Goal: Entertainment & Leisure: Consume media (video, audio)

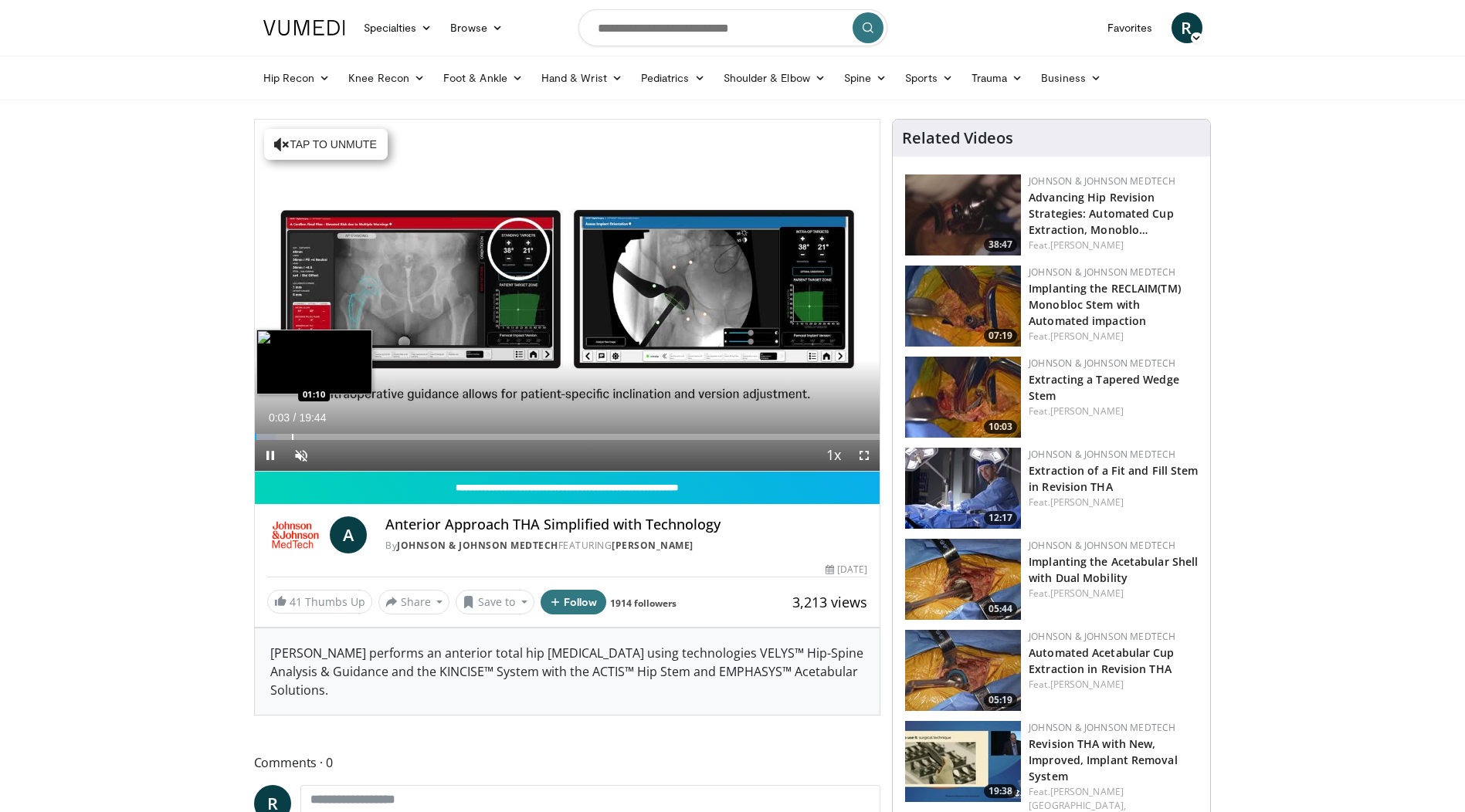
click at [292, 437] on div "Progress Bar" at bounding box center [293, 437] width 2 height 6
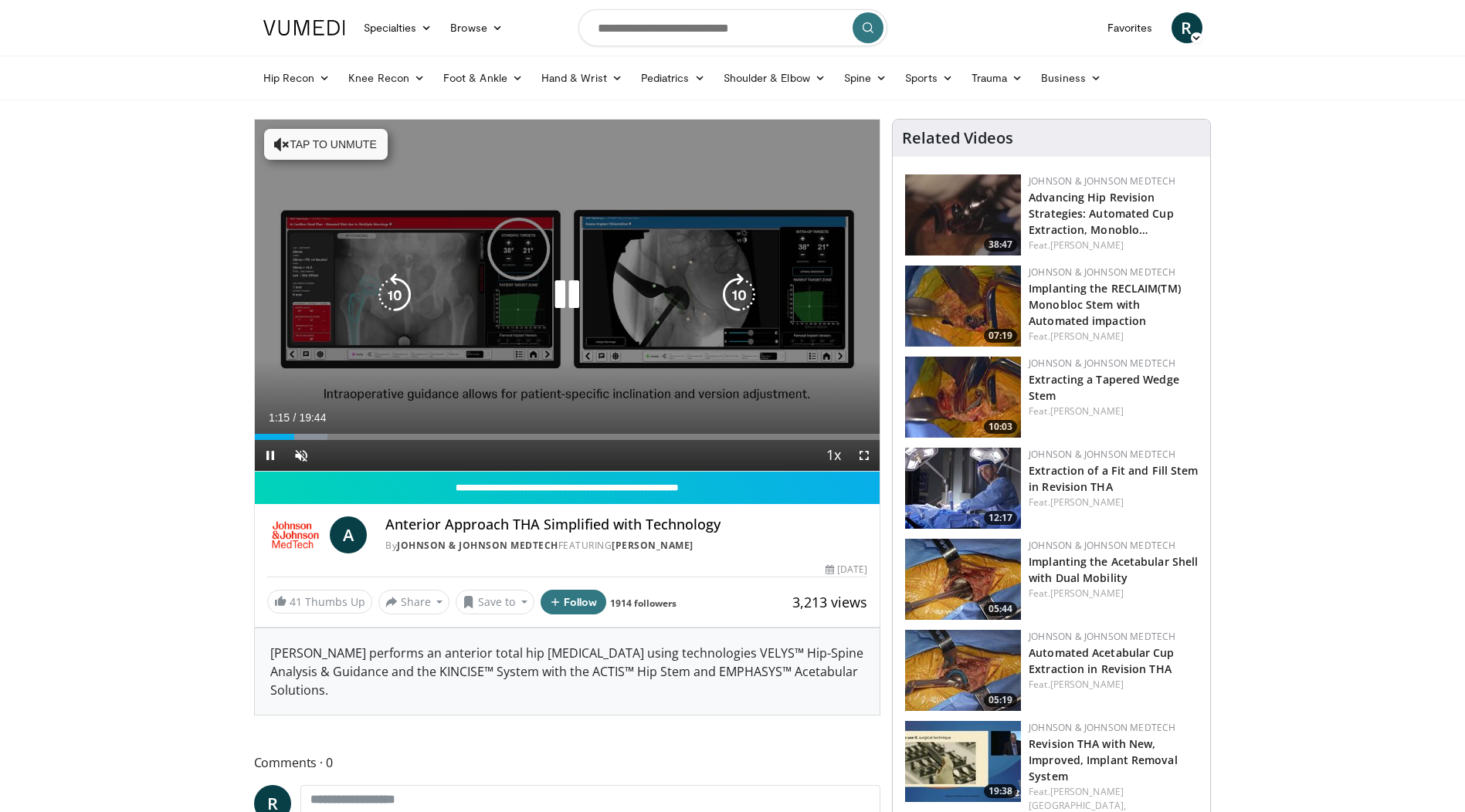
click at [329, 145] on button "Tap to unmute" at bounding box center [326, 145] width 124 height 31
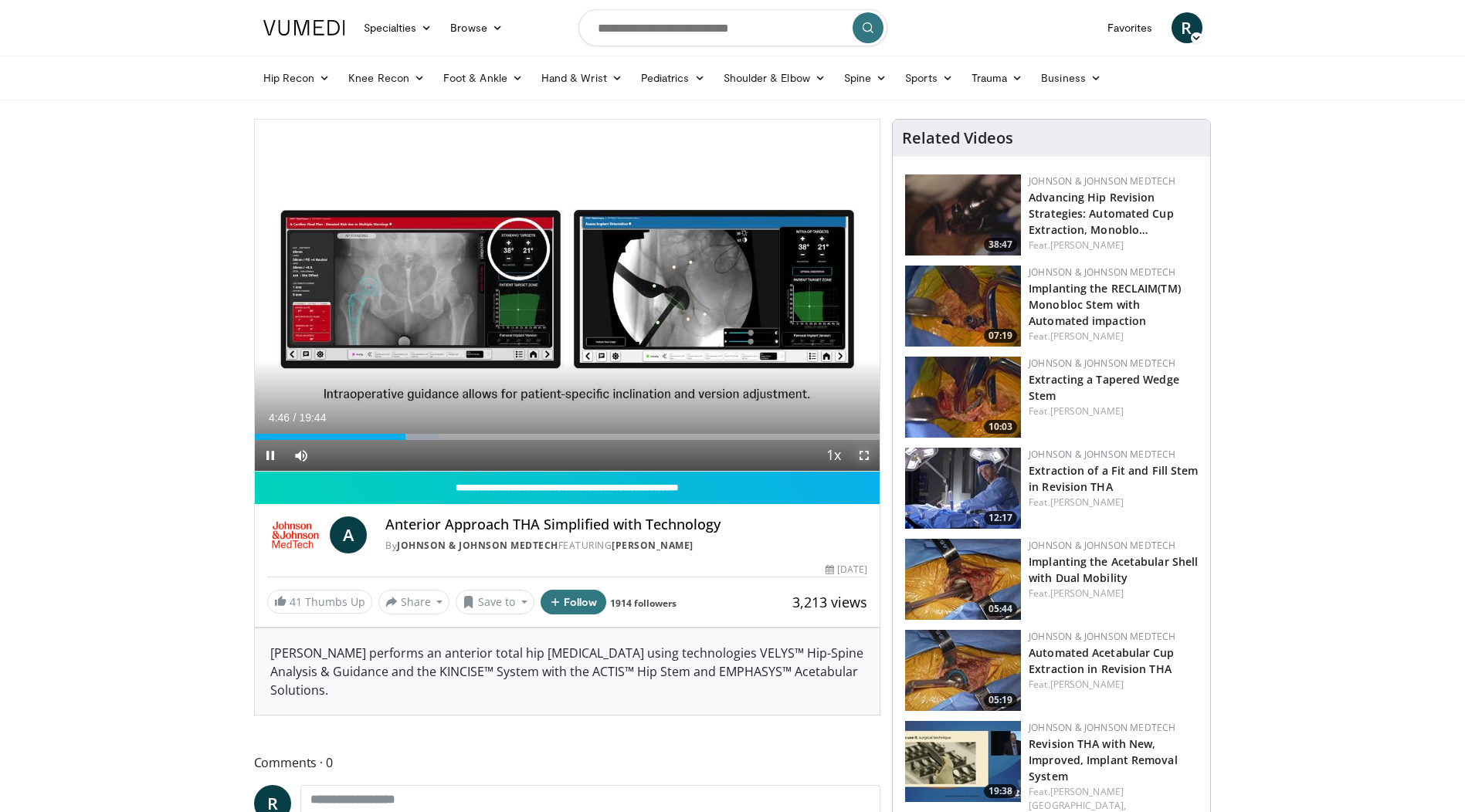
click at [868, 461] on span "Video Player" at bounding box center [864, 455] width 31 height 31
